Goal: Check status: Check status

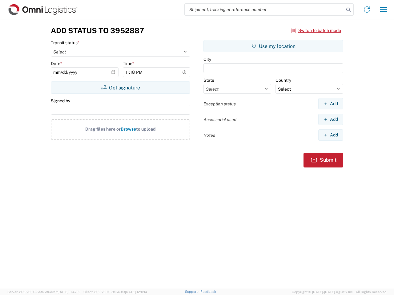
click at [264, 10] on input "search" at bounding box center [263, 10] width 159 height 12
click at [348, 10] on icon at bounding box center [348, 10] width 9 height 9
click at [367, 10] on icon at bounding box center [367, 10] width 10 height 10
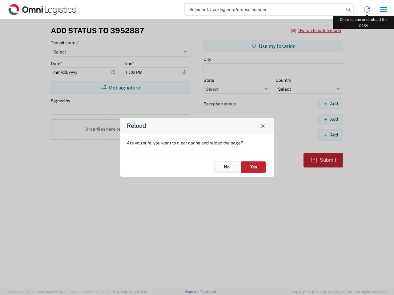
click at [383, 10] on div "Reload Are you sure, you want to clear cache and reload the page? No Yes" at bounding box center [197, 147] width 394 height 295
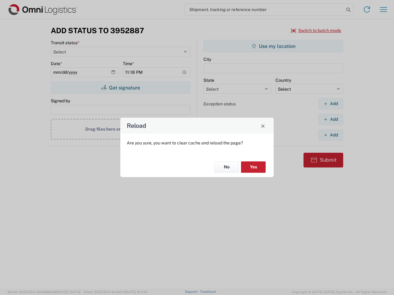
click at [316, 30] on div "Reload Are you sure, you want to clear cache and reload the page? No Yes" at bounding box center [197, 147] width 394 height 295
click at [120, 88] on div "Reload Are you sure, you want to clear cache and reload the page? No Yes" at bounding box center [197, 147] width 394 height 295
click at [273, 46] on div "Reload Are you sure, you want to clear cache and reload the page? No Yes" at bounding box center [197, 147] width 394 height 295
click at [330, 104] on div "Reload Are you sure, you want to clear cache and reload the page? No Yes" at bounding box center [197, 147] width 394 height 295
click at [330, 119] on div "Reload Are you sure, you want to clear cache and reload the page? No Yes" at bounding box center [197, 147] width 394 height 295
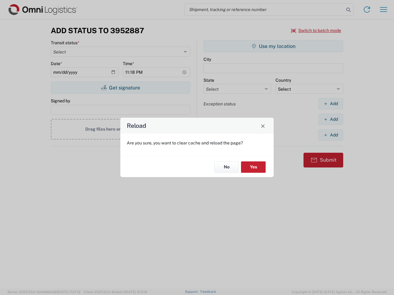
click at [330, 135] on div "Reload Are you sure, you want to clear cache and reload the page? No Yes" at bounding box center [197, 147] width 394 height 295
